Goal: Feedback & Contribution: Contribute content

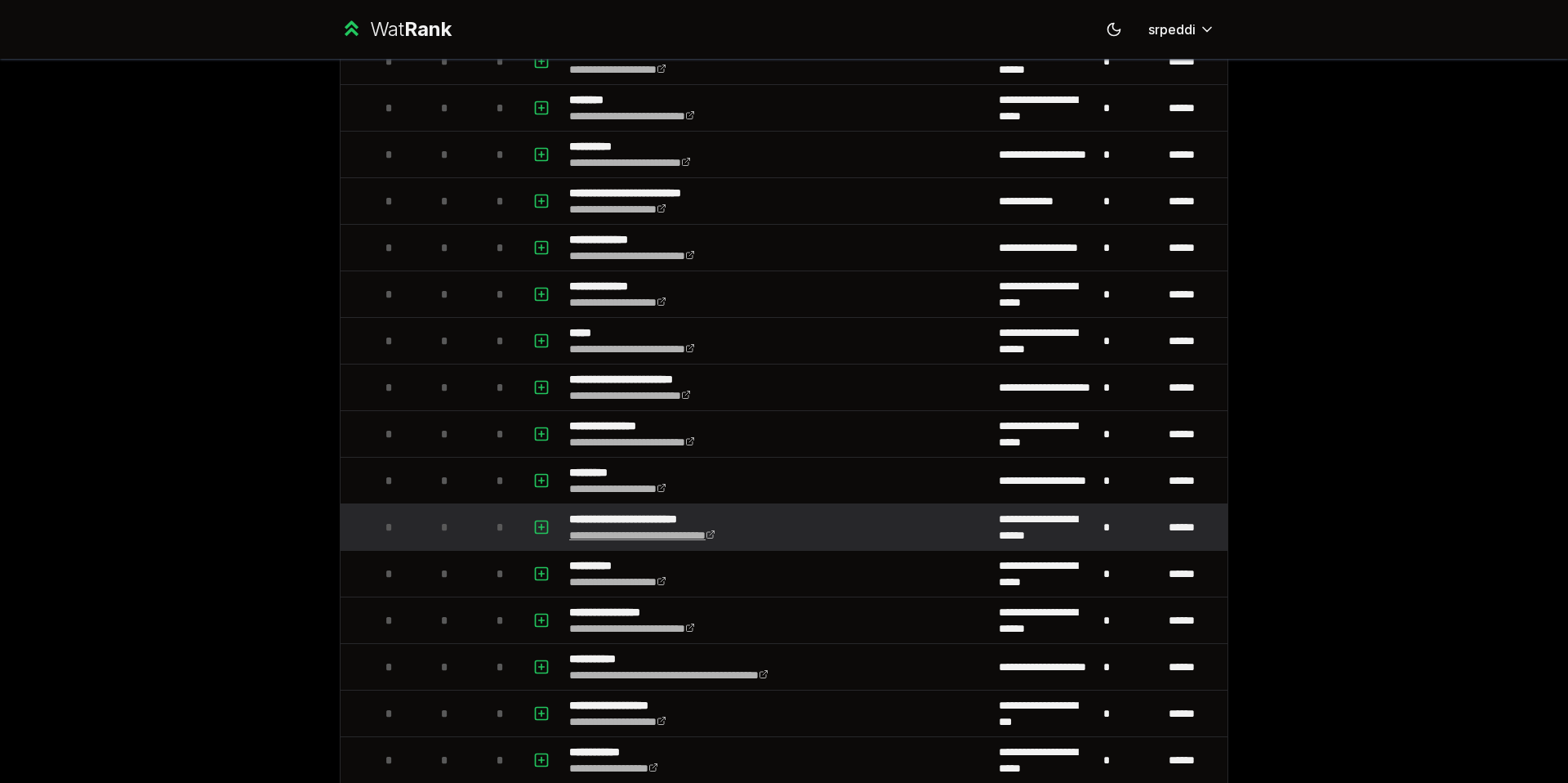
scroll to position [1070, 0]
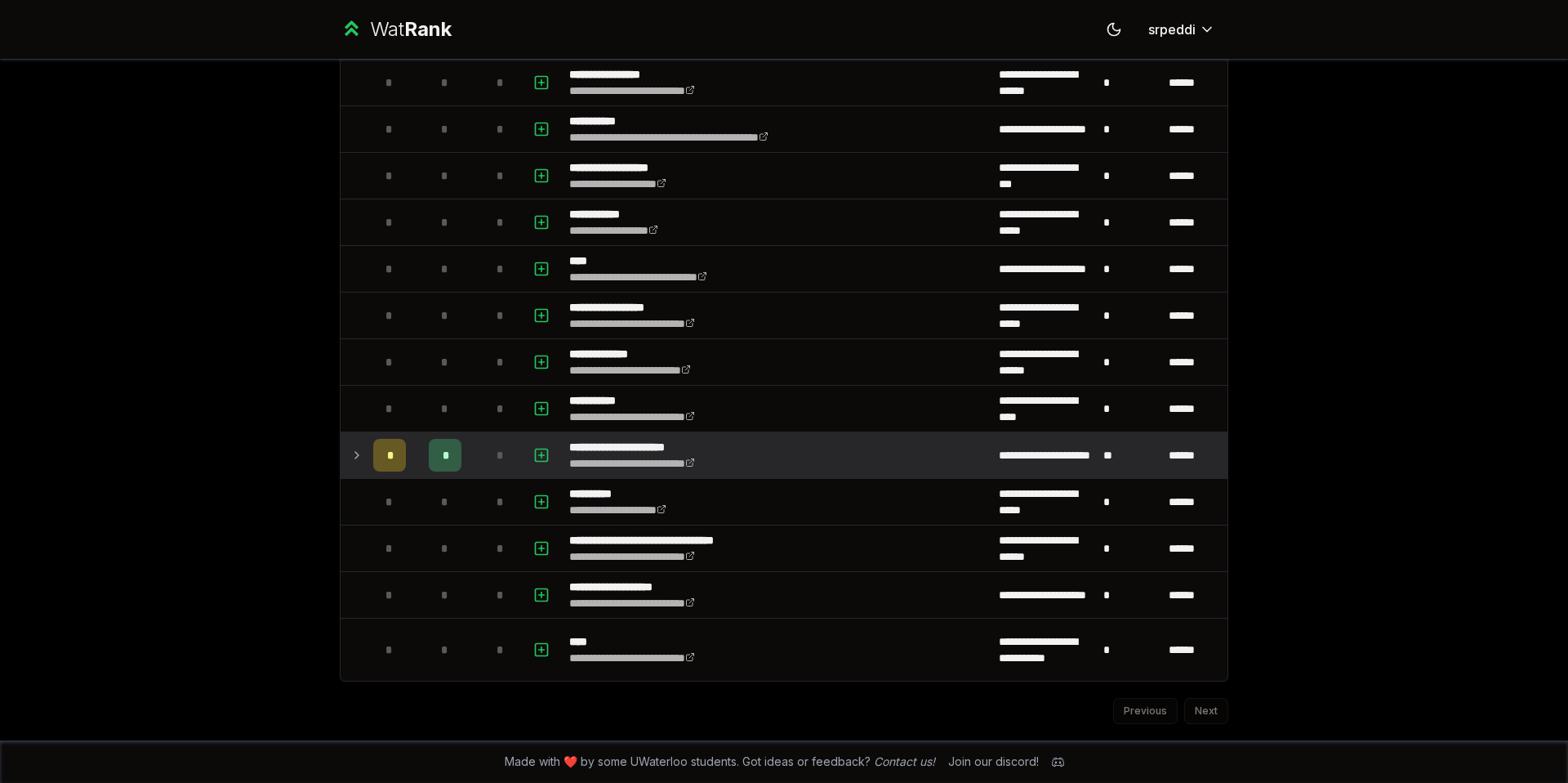
click at [366, 455] on td "*" at bounding box center [389, 455] width 46 height 46
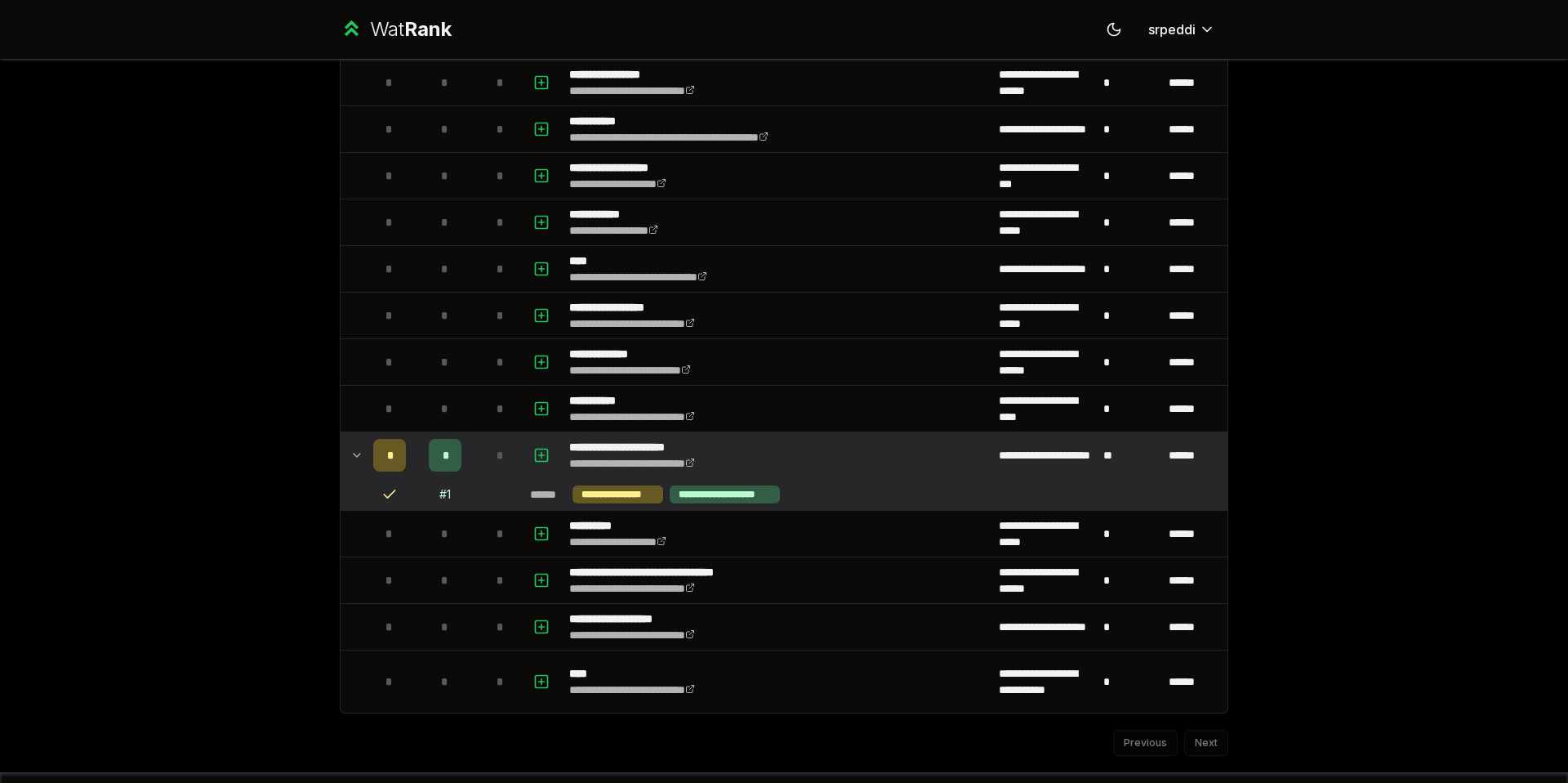
click at [442, 457] on div "*" at bounding box center [444, 455] width 33 height 33
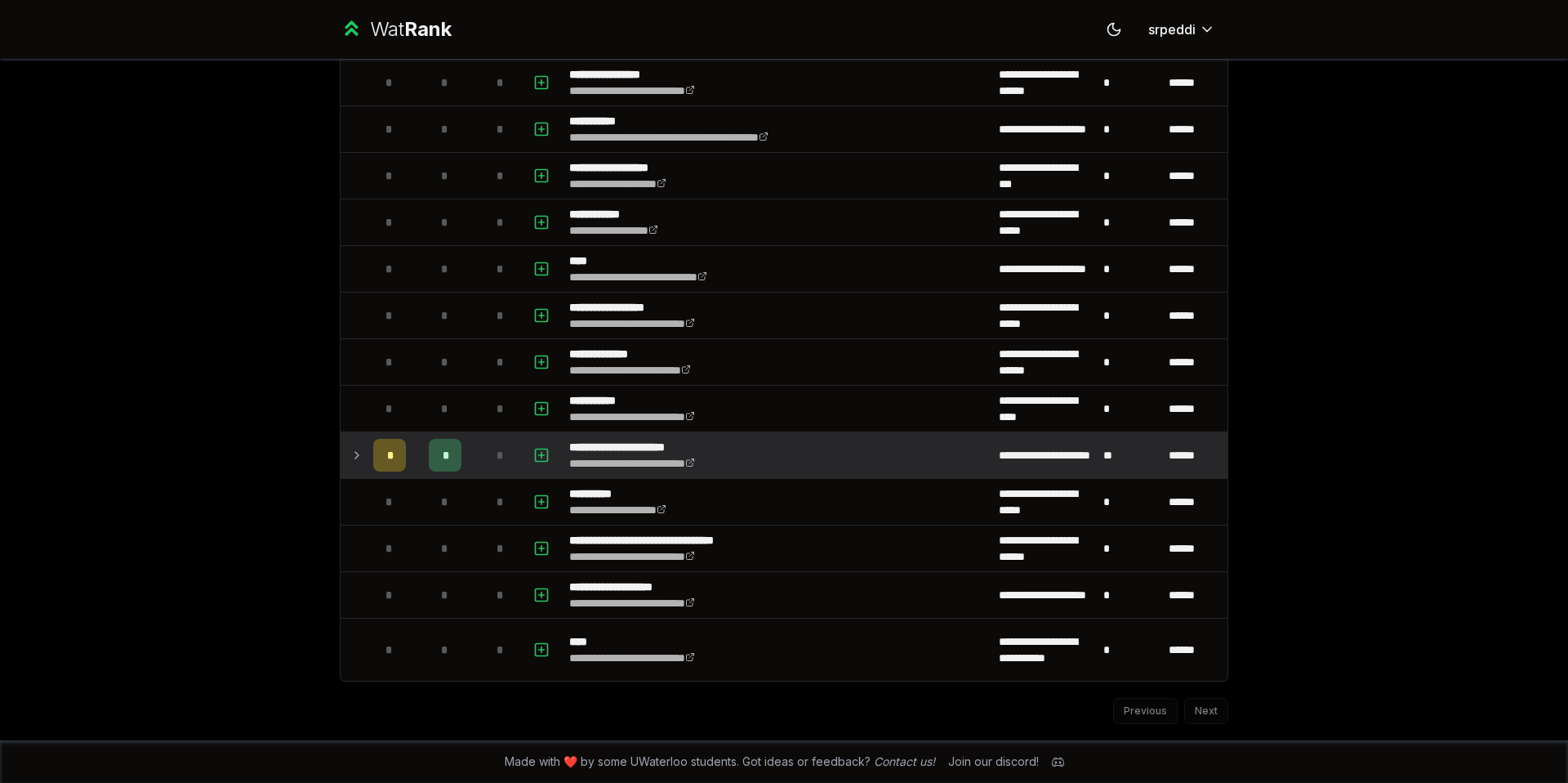
click at [442, 457] on div "*" at bounding box center [444, 455] width 33 height 33
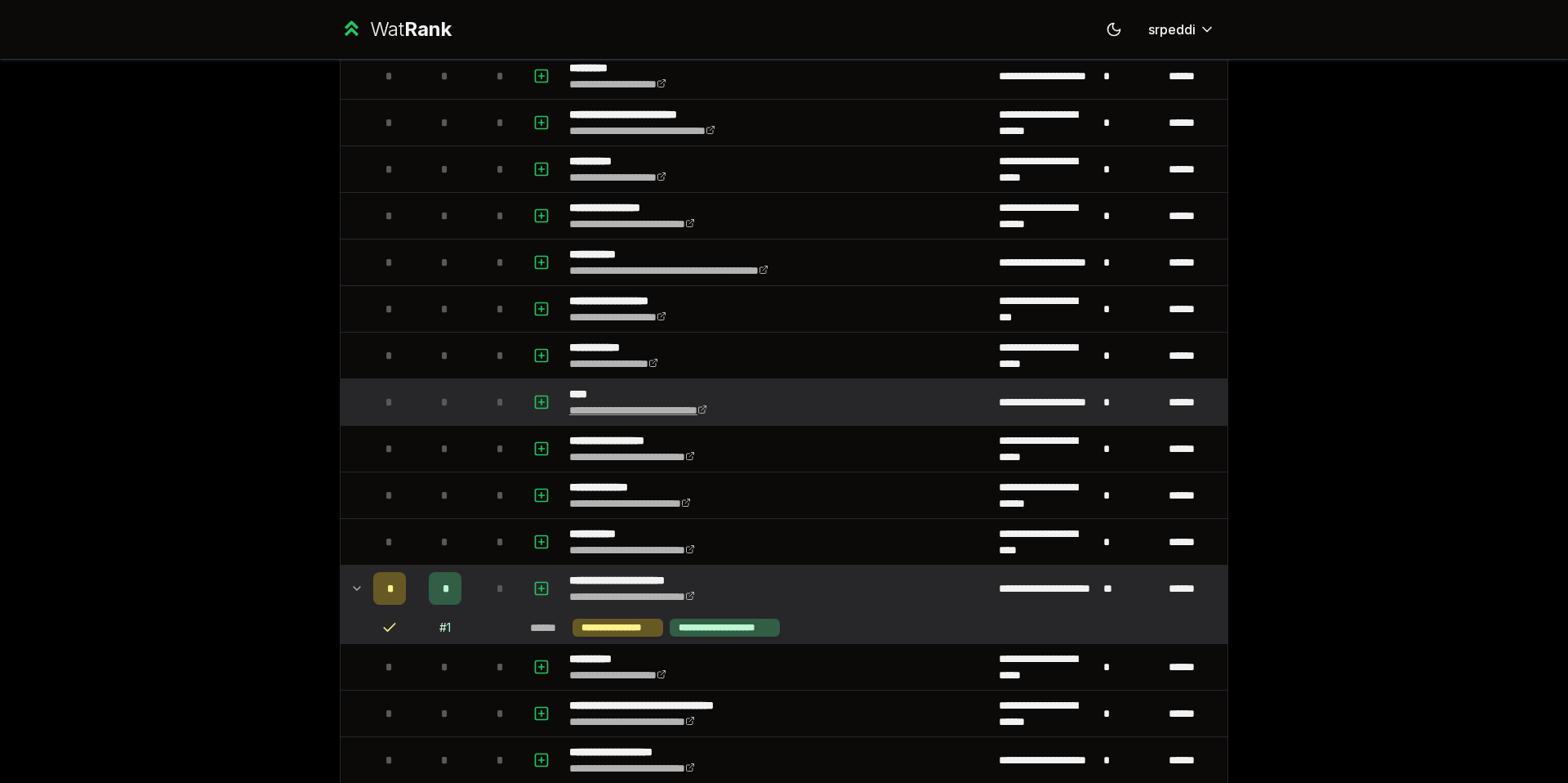
scroll to position [1102, 0]
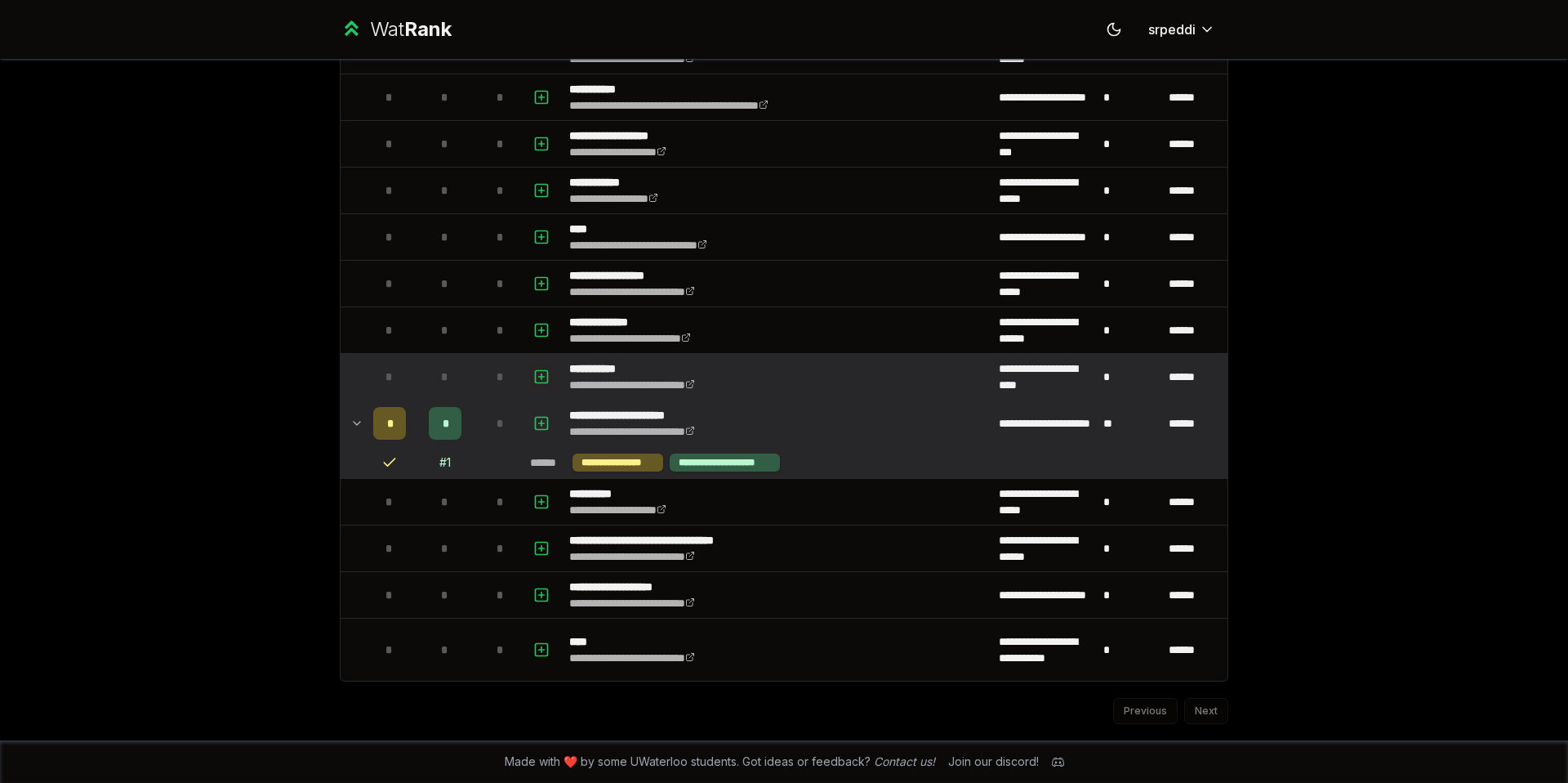
click at [536, 376] on icon "button" at bounding box center [541, 376] width 16 height 20
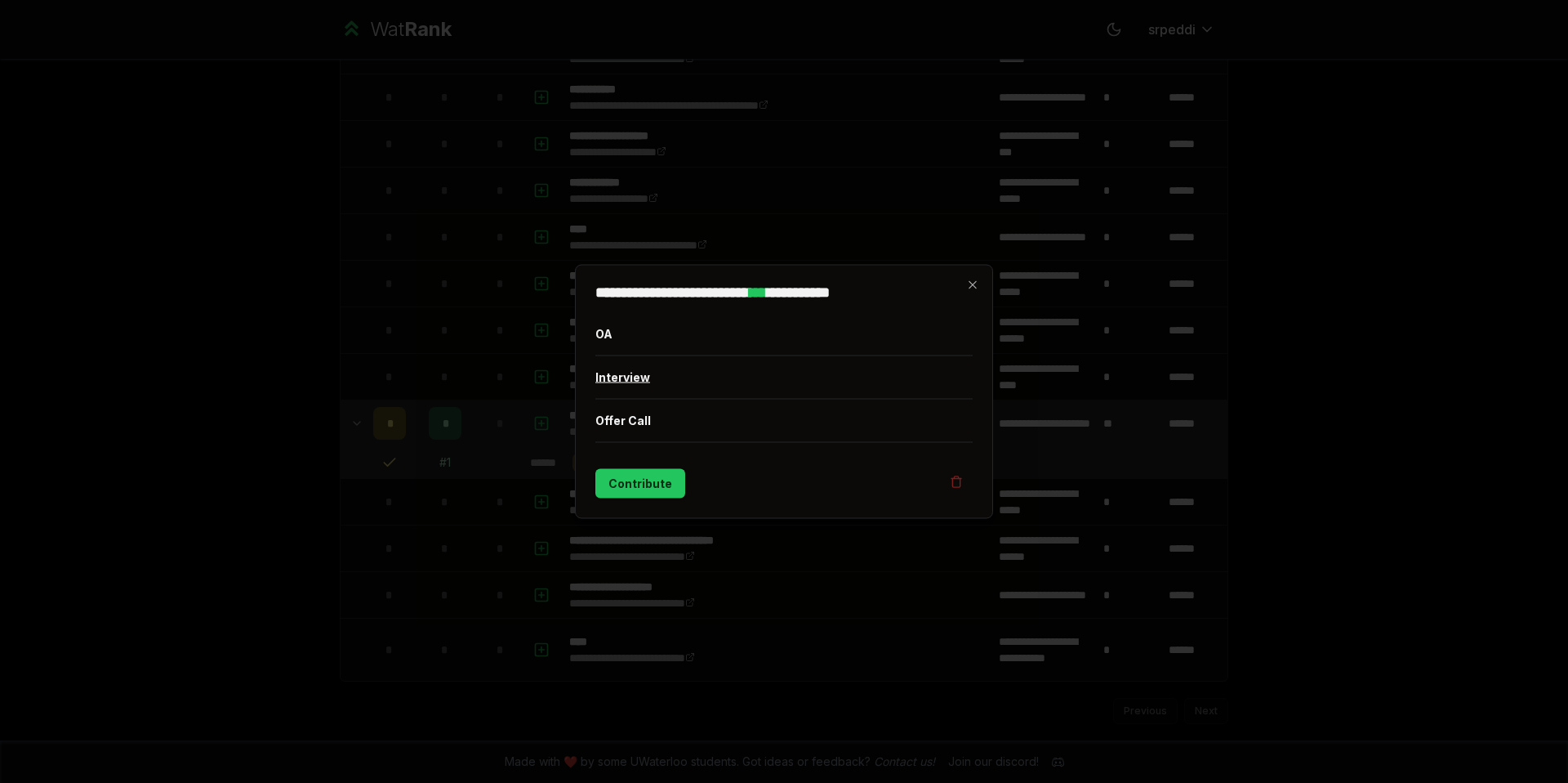
click at [666, 372] on button "Interview" at bounding box center [784, 377] width 378 height 42
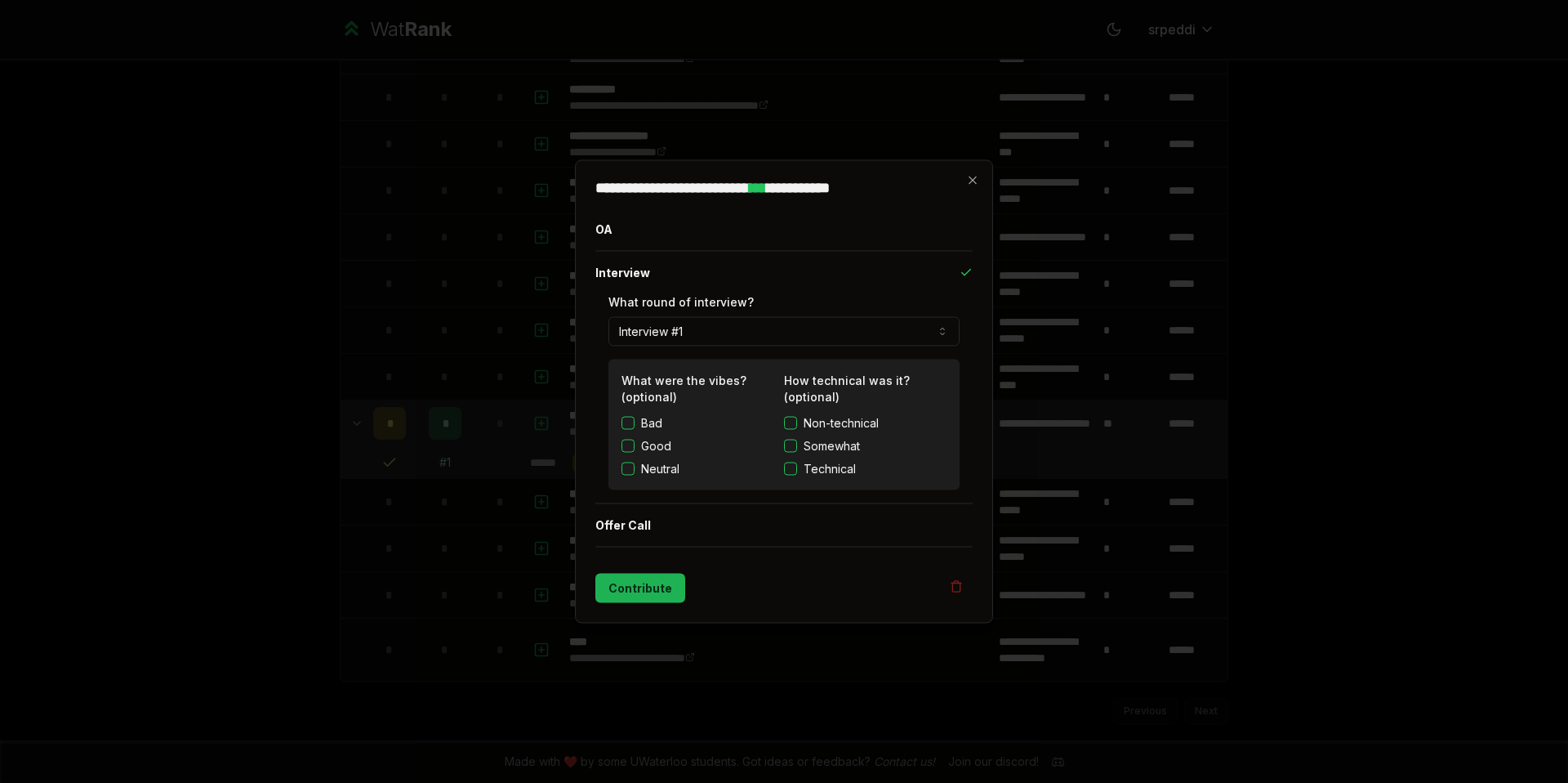
click at [648, 600] on button "Contribute" at bounding box center [641, 587] width 90 height 29
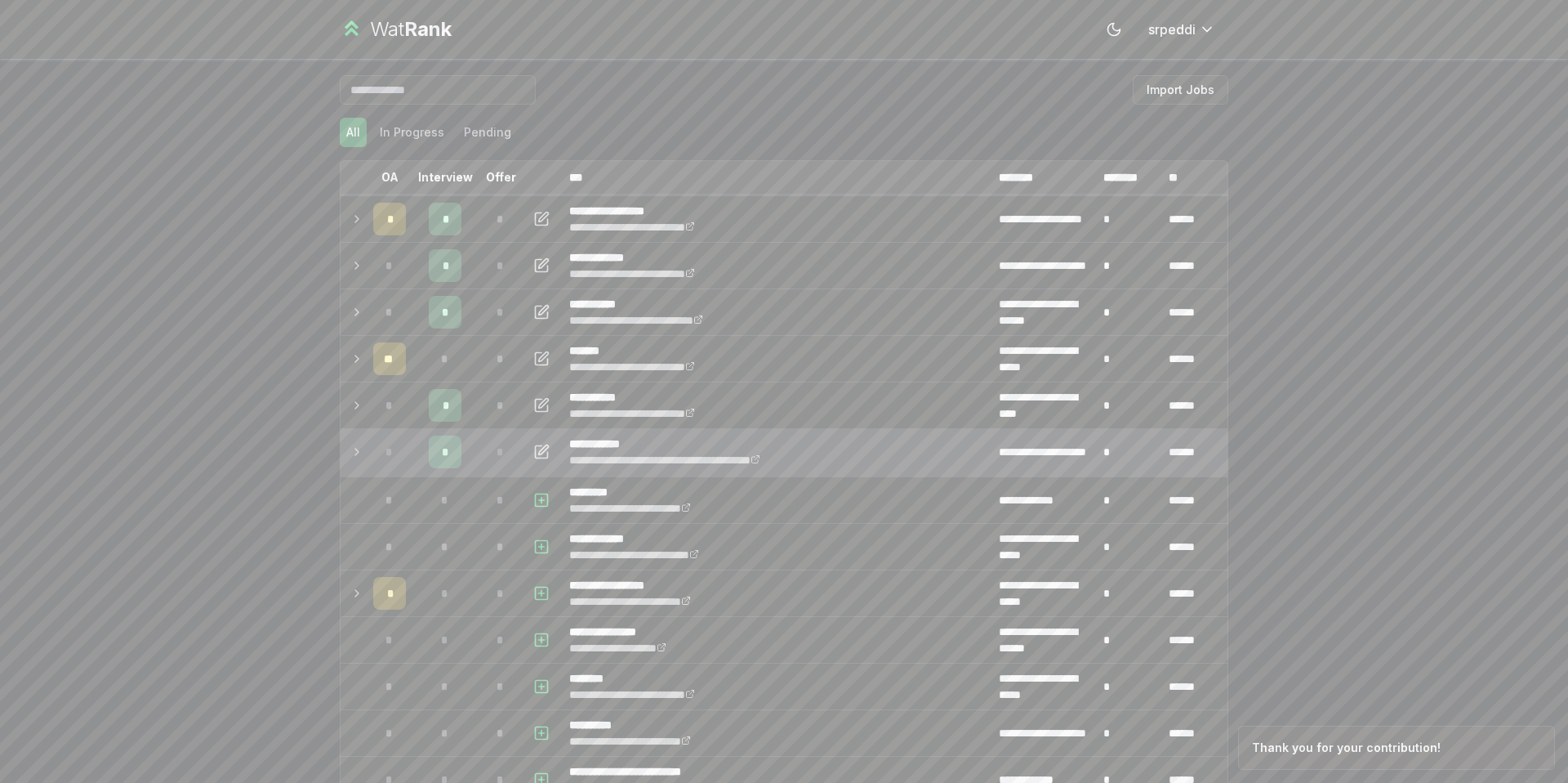
click at [352, 446] on icon at bounding box center [357, 451] width 13 height 20
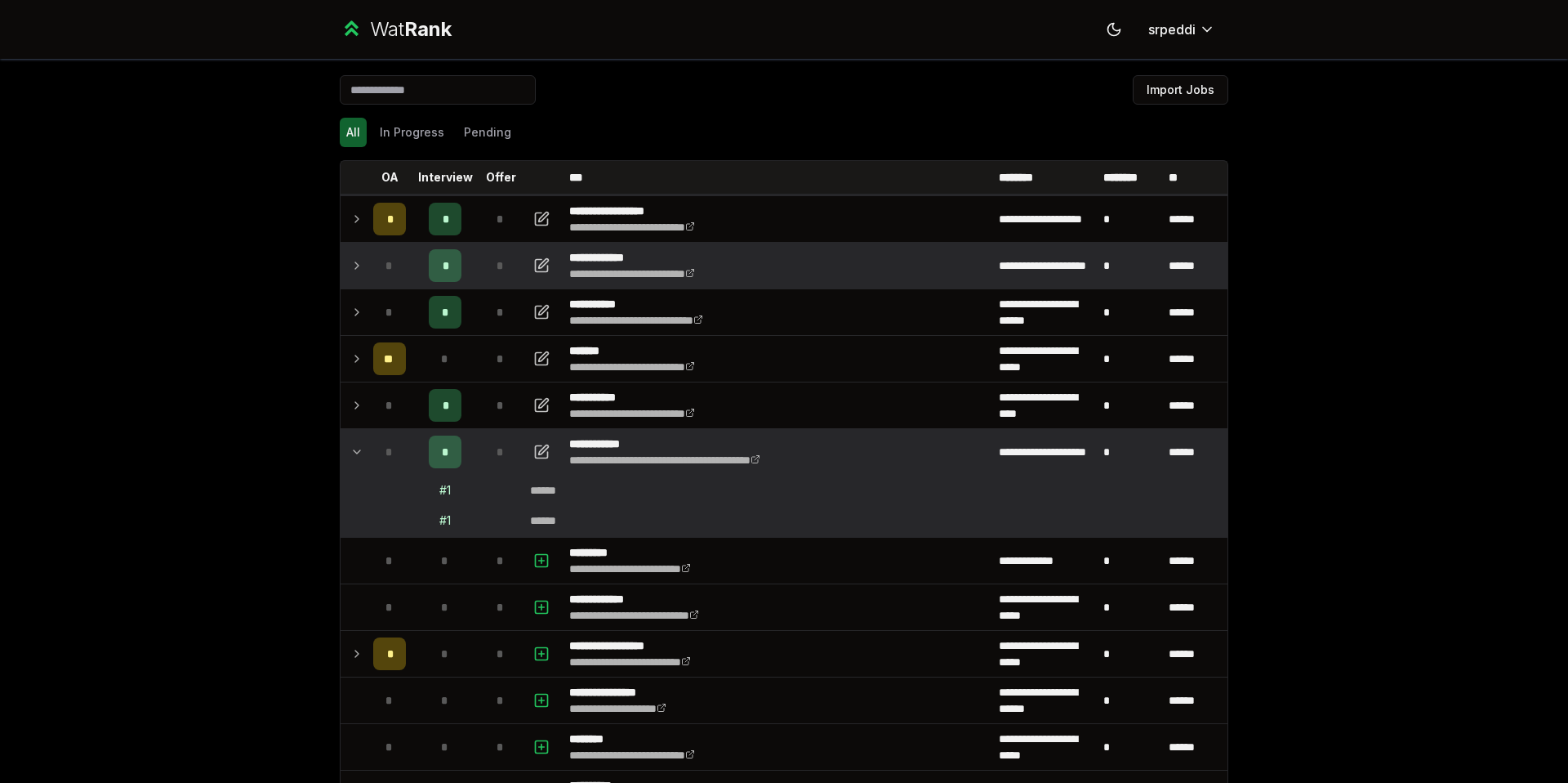
click at [351, 258] on icon at bounding box center [357, 265] width 13 height 20
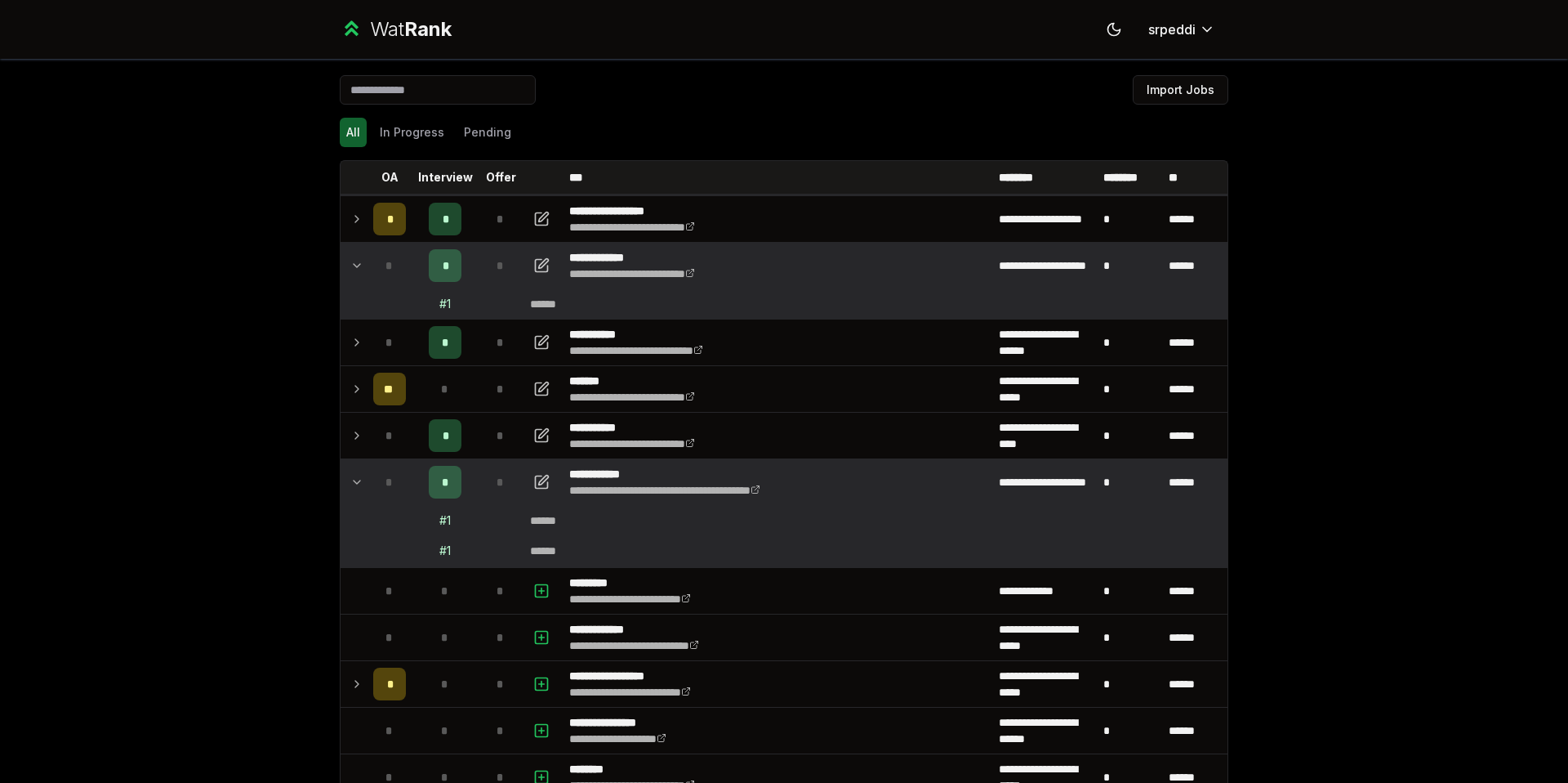
click at [350, 258] on icon at bounding box center [357, 265] width 13 height 20
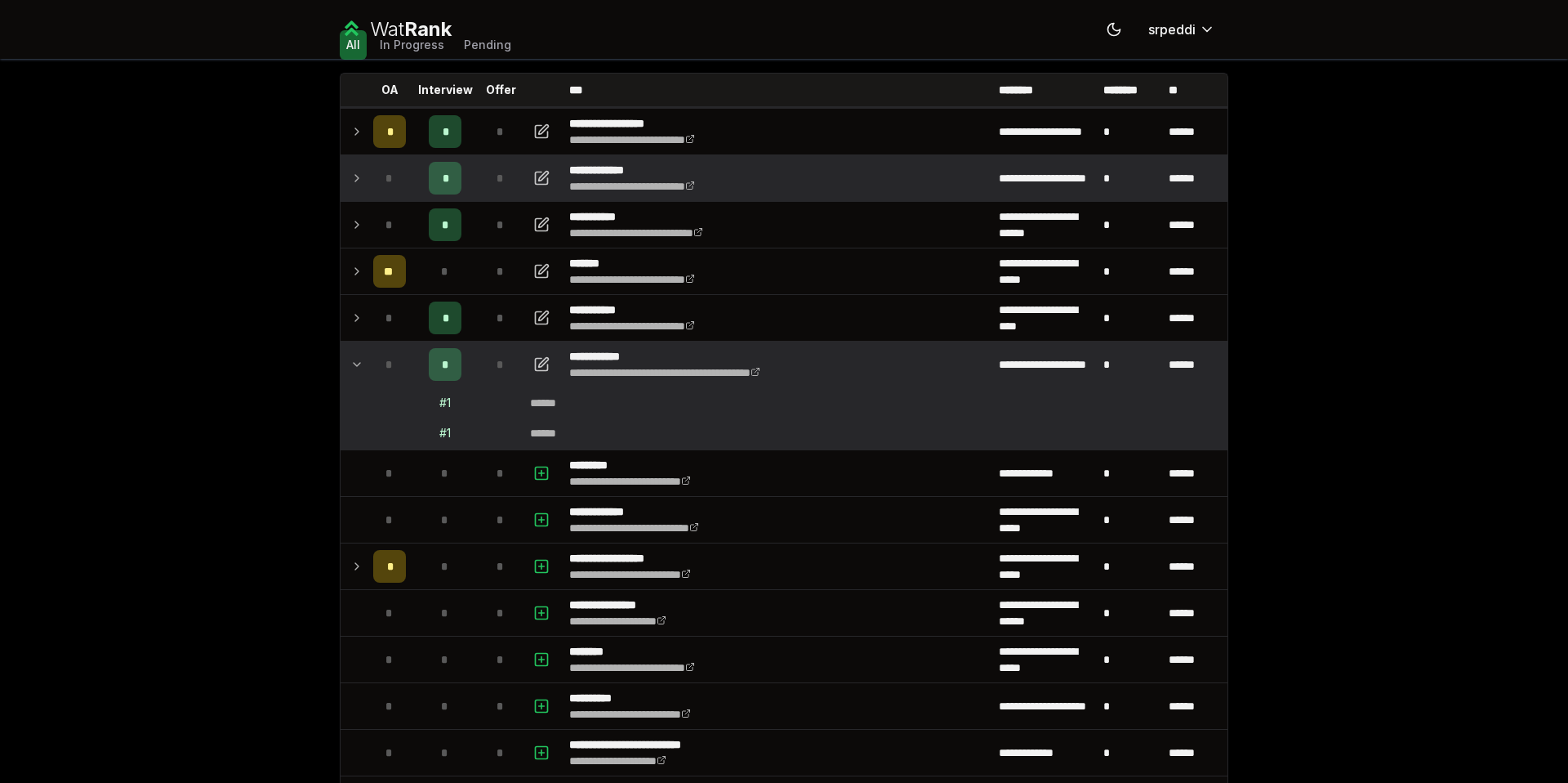
scroll to position [352, 0]
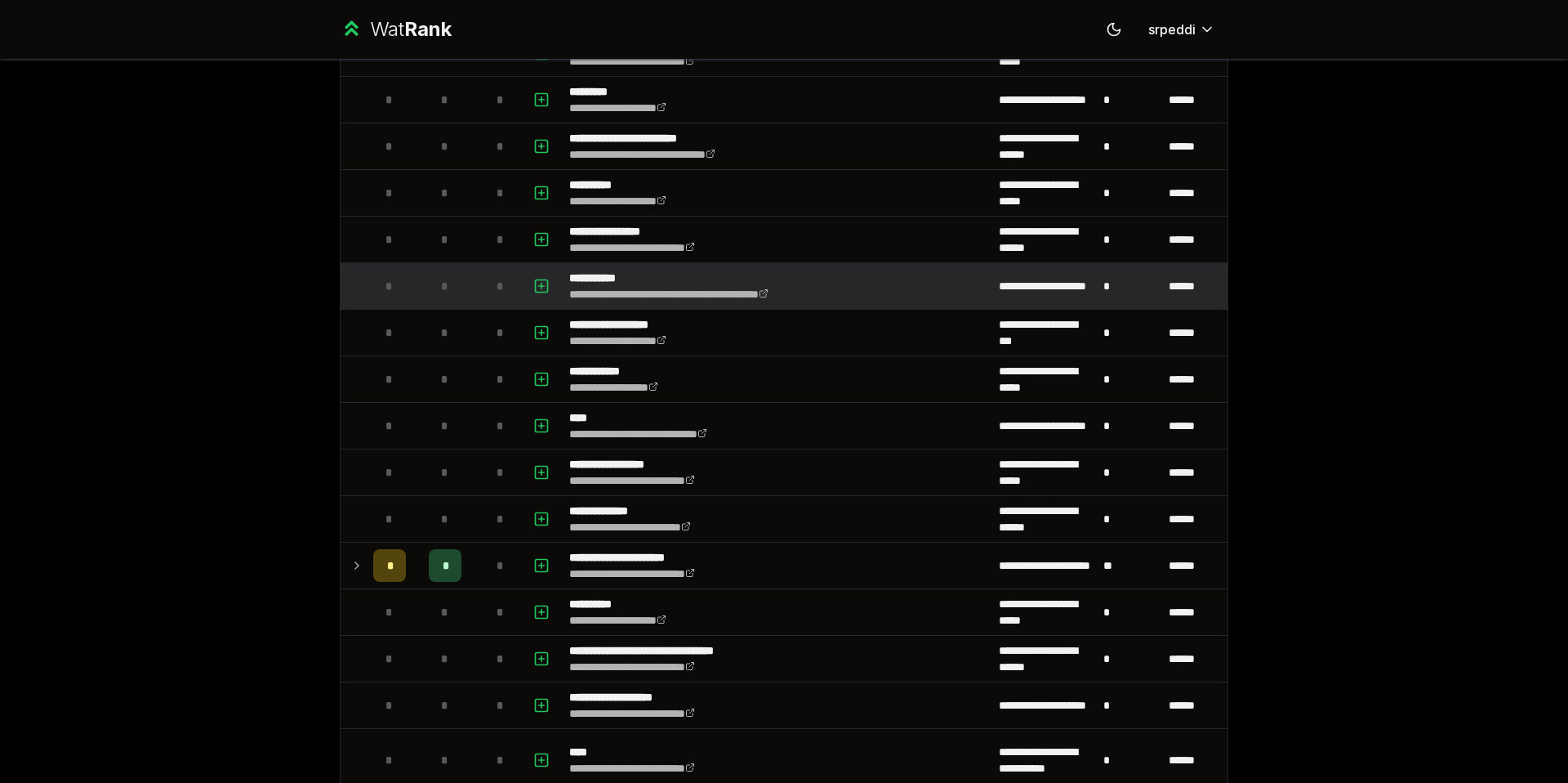
scroll to position [1070, 0]
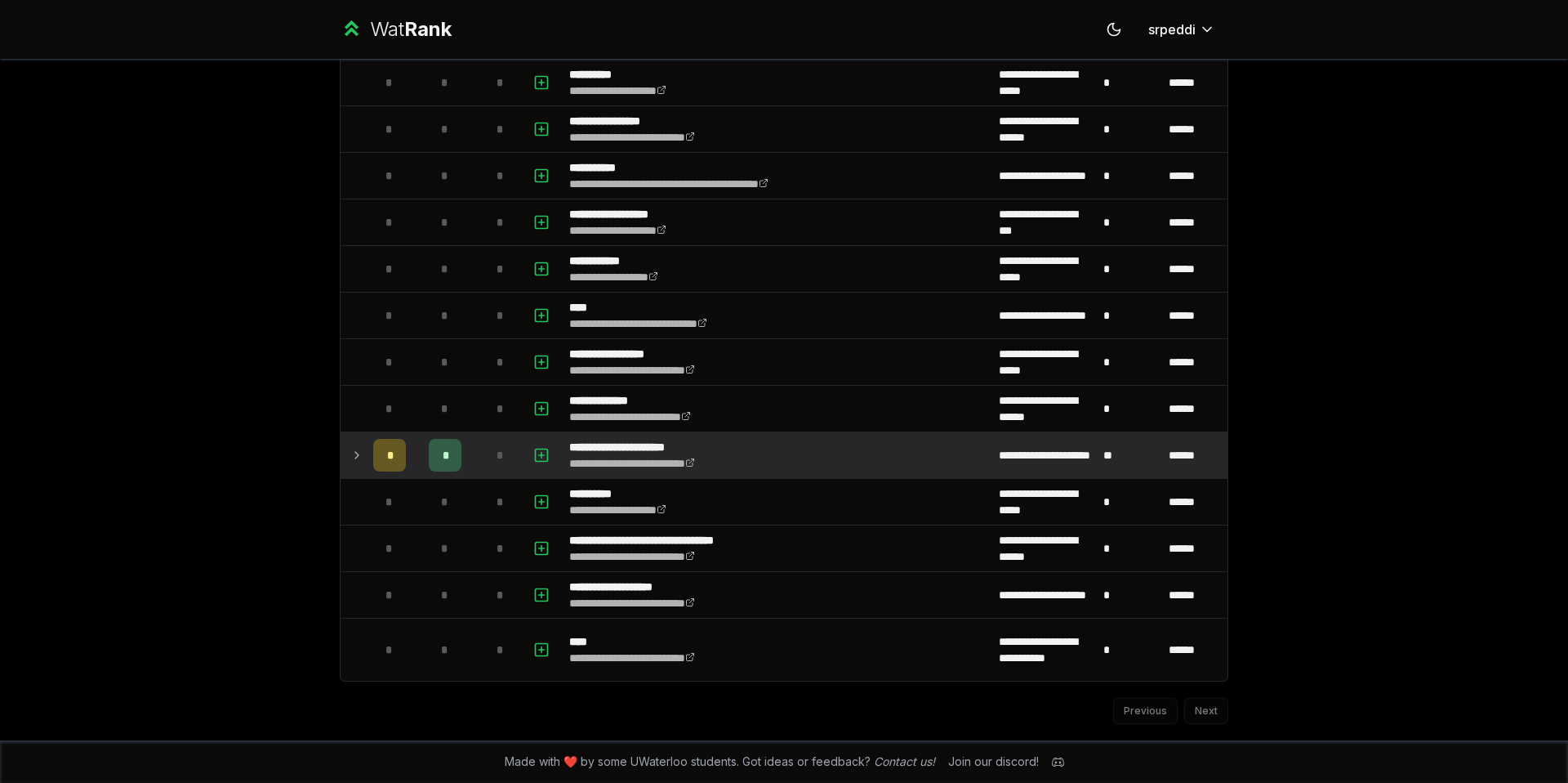
click at [430, 439] on div "*" at bounding box center [444, 455] width 33 height 33
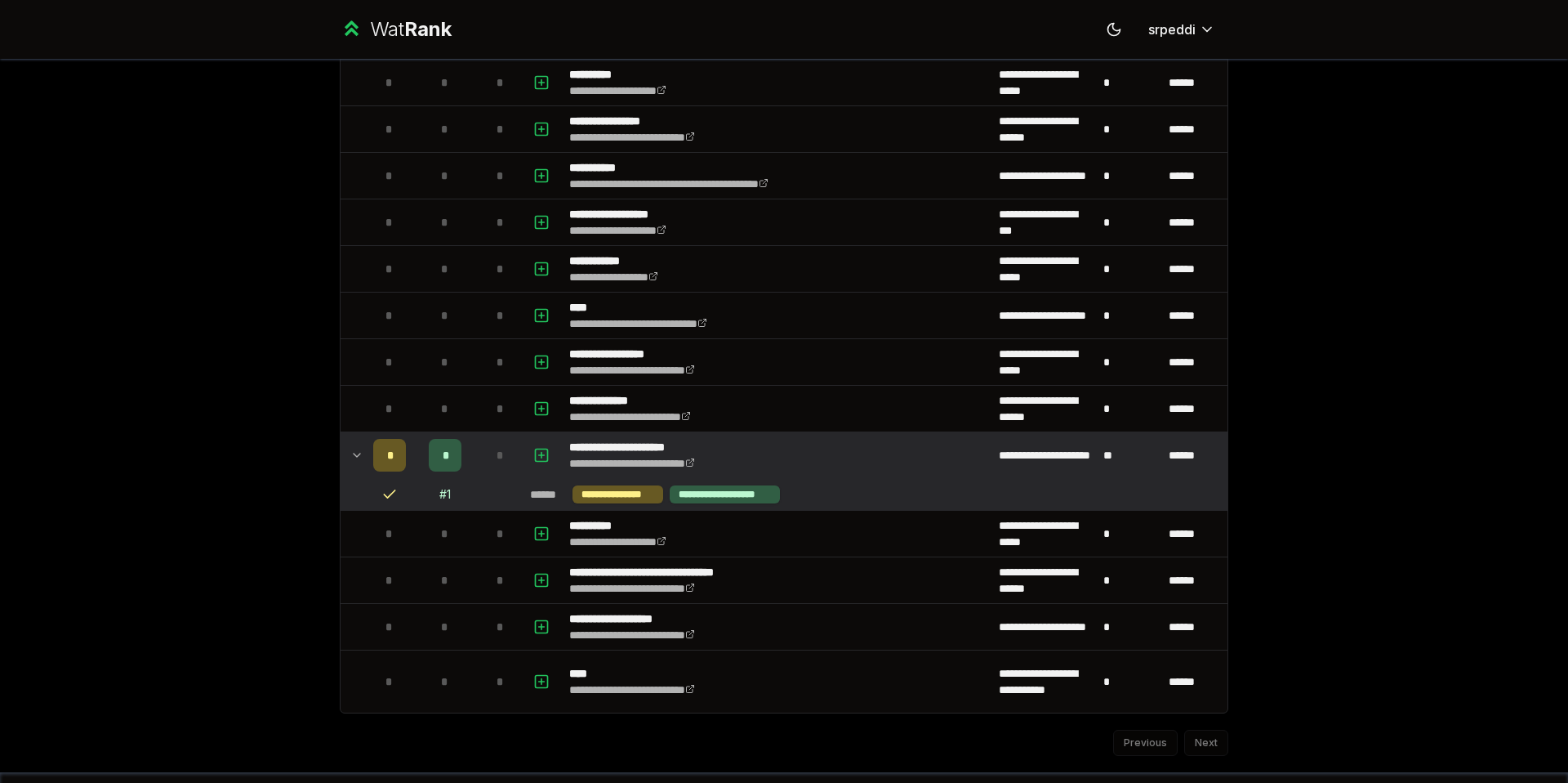
click at [456, 454] on td "*" at bounding box center [445, 455] width 66 height 46
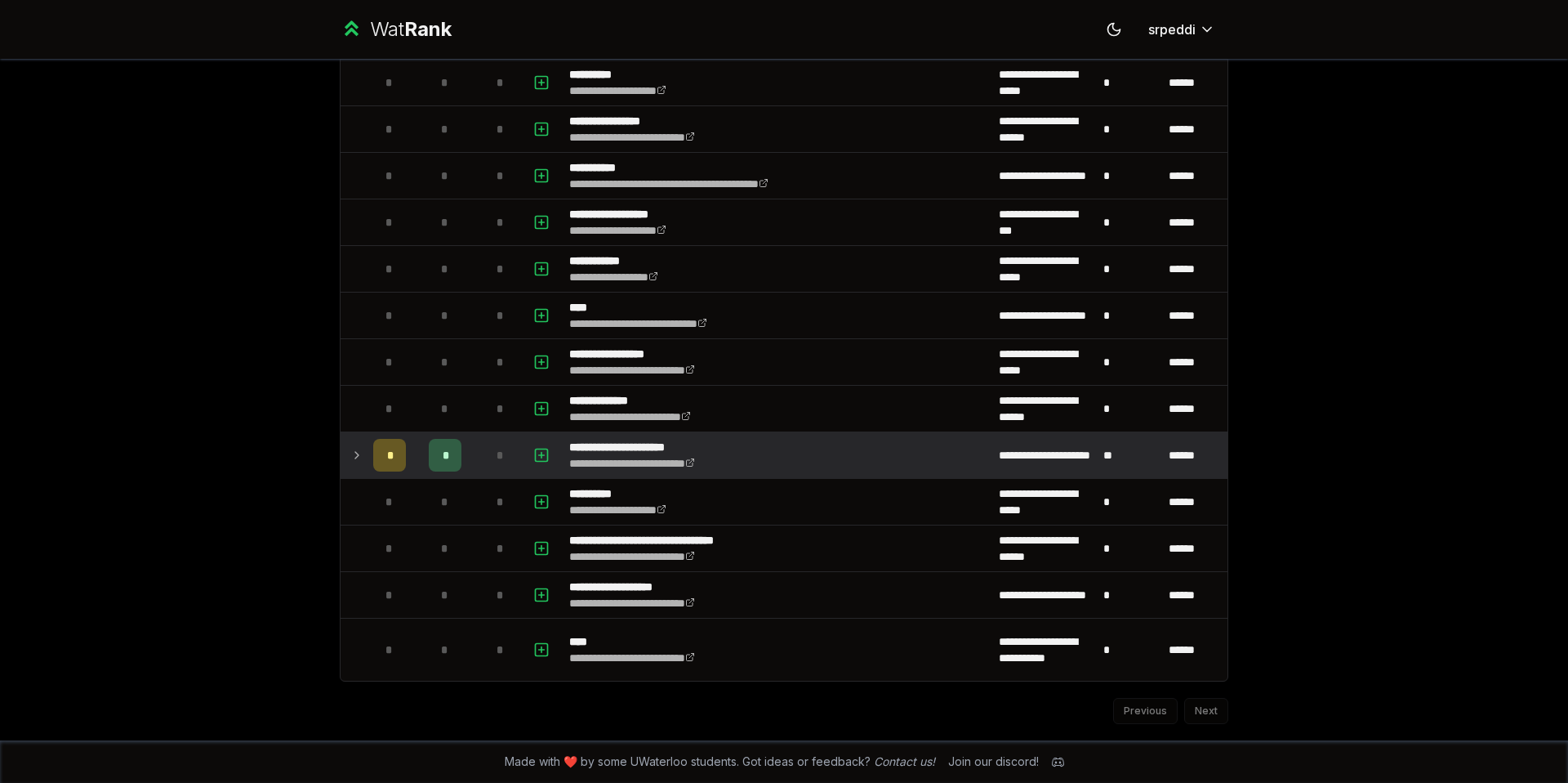
click at [446, 454] on div "*" at bounding box center [444, 455] width 33 height 33
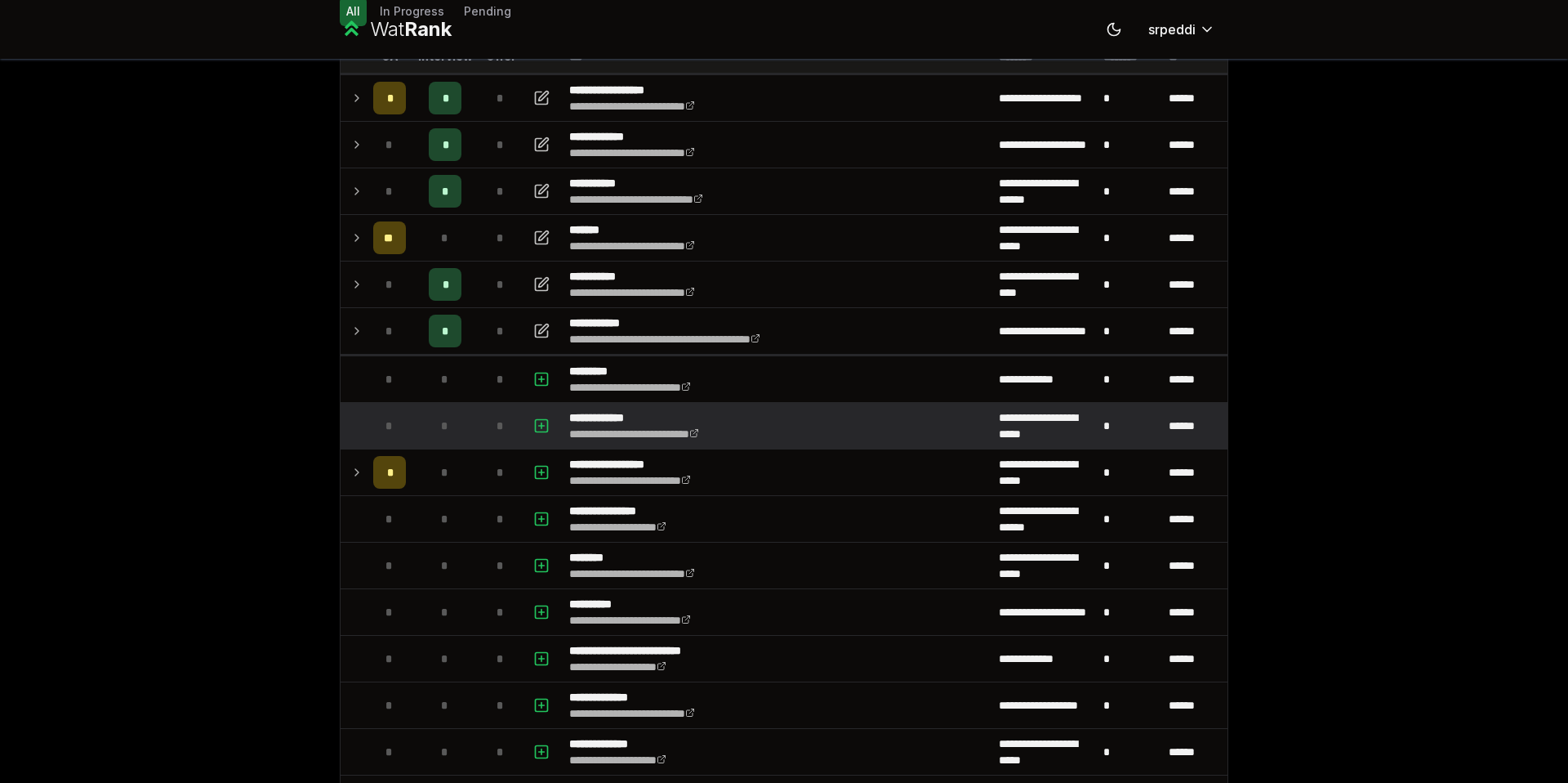
scroll to position [0, 0]
